Goal: Find specific page/section: Find specific page/section

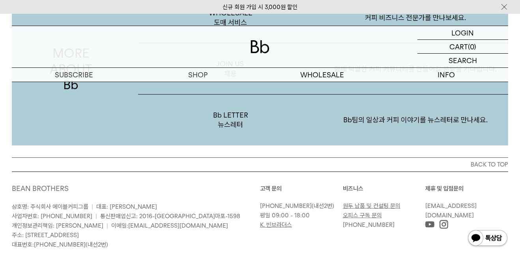
scroll to position [1490, 0]
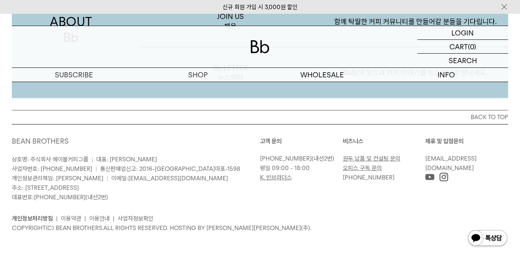
click at [0, 0] on p "정보" at bounding box center [0, 0] width 0 height 0
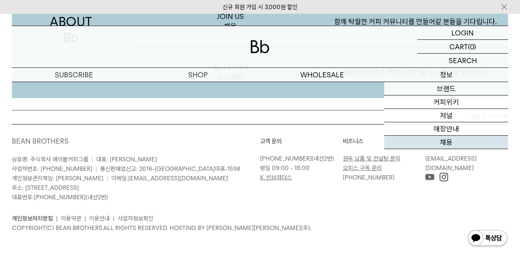
click at [463, 140] on link "채용" at bounding box center [447, 142] width 124 height 13
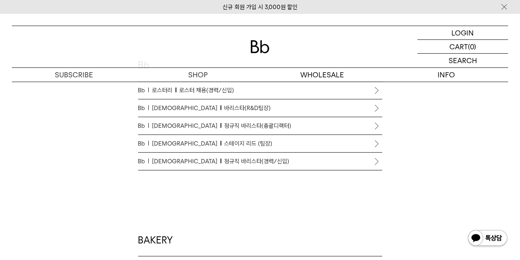
scroll to position [467, 0]
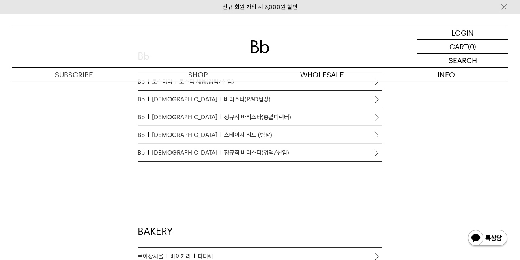
click at [399, 145] on div "Coffee-driven career 함께 탁월한 커피 커뮤니티를 만들어 나갈 분들을 기다립니다. Bb Bb 로스터리 로스터 채용(경력/신입)…" at bounding box center [260, 128] width 505 height 836
click at [376, 136] on li "Bb [PERSON_NAME] 리드 (팀장)" at bounding box center [260, 135] width 244 height 18
click at [376, 131] on li "Bb [PERSON_NAME] 리드 (팀장)" at bounding box center [260, 135] width 244 height 18
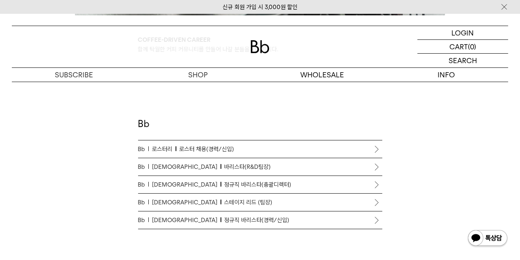
click at [225, 205] on span "스테이지 리드 (팀장)" at bounding box center [249, 202] width 48 height 9
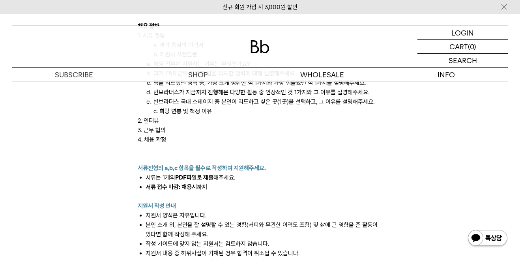
scroll to position [984, 0]
